Goal: Find contact information: Find contact information

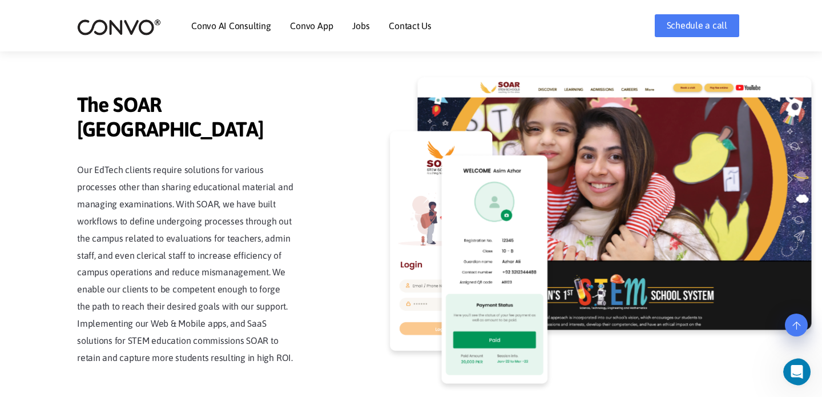
scroll to position [2576, 0]
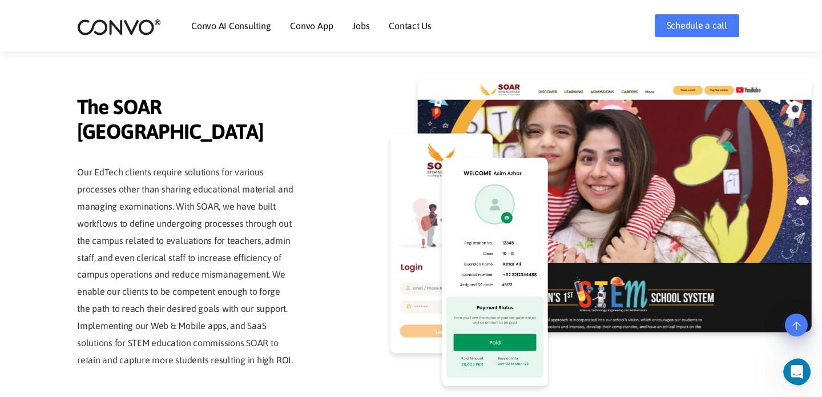
click at [783, 284] on img at bounding box center [615, 205] width 394 height 253
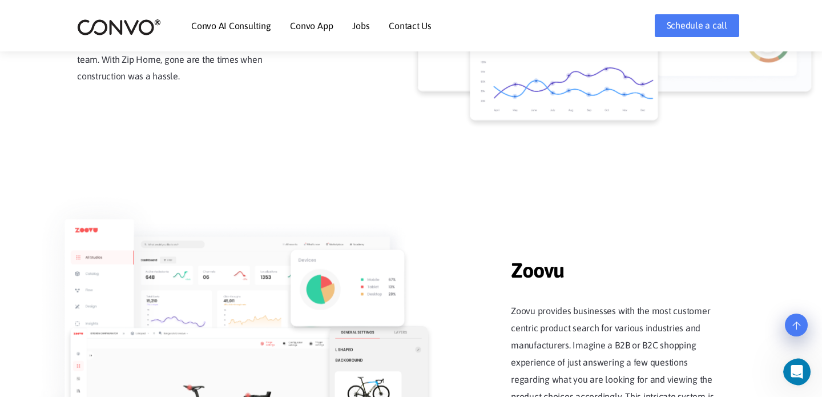
scroll to position [0, 0]
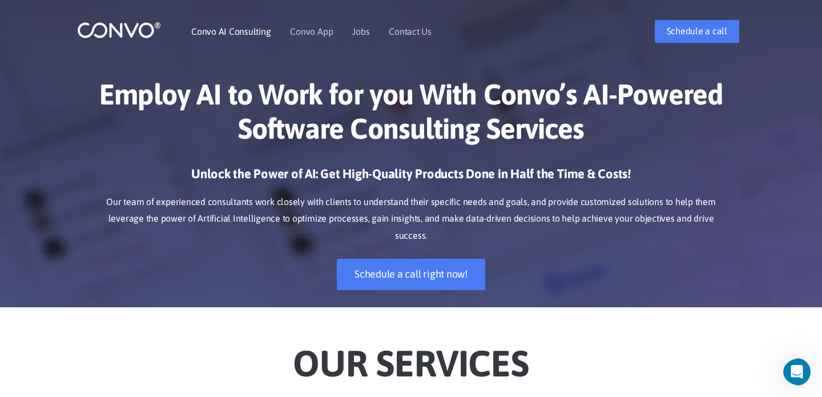
click at [259, 31] on link "Convo AI Consulting" at bounding box center [230, 31] width 79 height 9
click at [418, 30] on link "Contact Us" at bounding box center [410, 31] width 43 height 9
